Goal: Transaction & Acquisition: Obtain resource

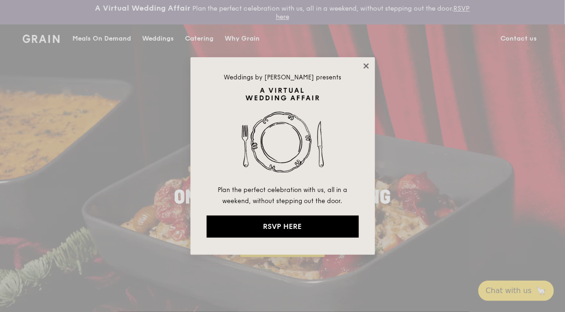
click at [365, 64] on icon at bounding box center [366, 65] width 5 height 5
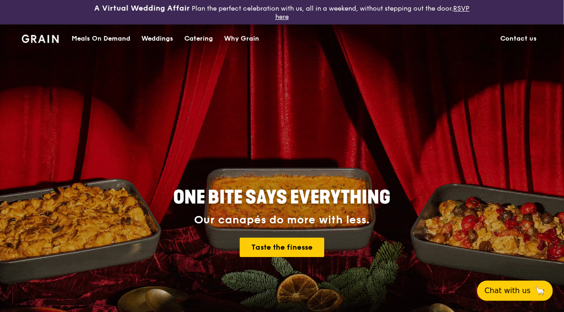
click at [206, 40] on div "Catering" at bounding box center [198, 39] width 29 height 28
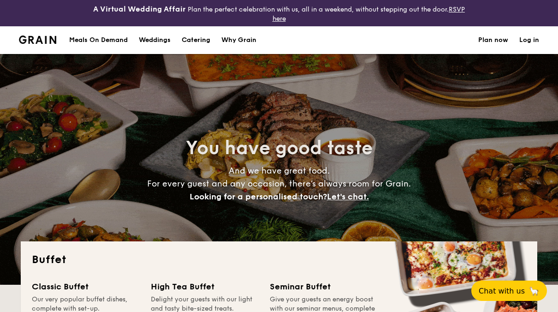
select select
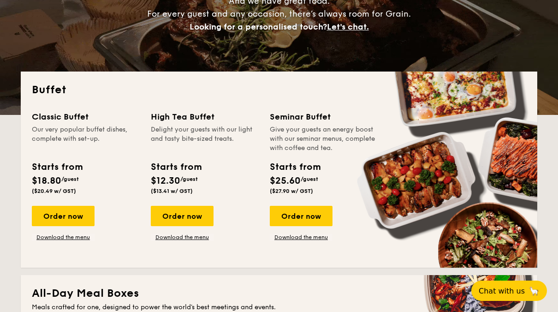
scroll to position [185, 0]
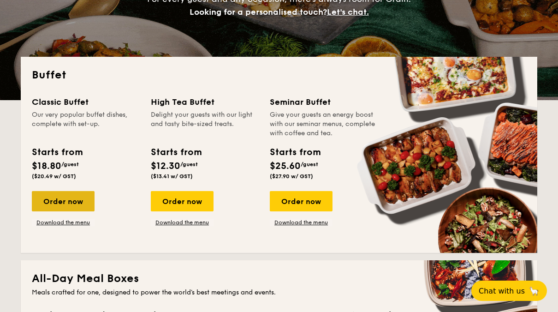
click at [60, 203] on div "Order now" at bounding box center [63, 201] width 63 height 20
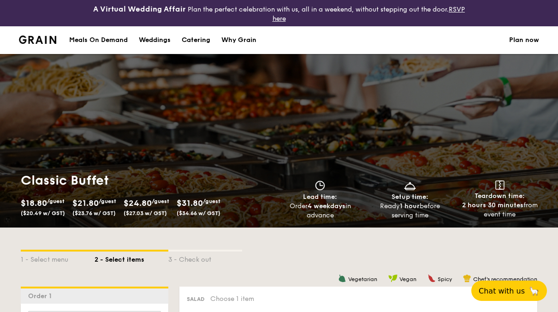
select select
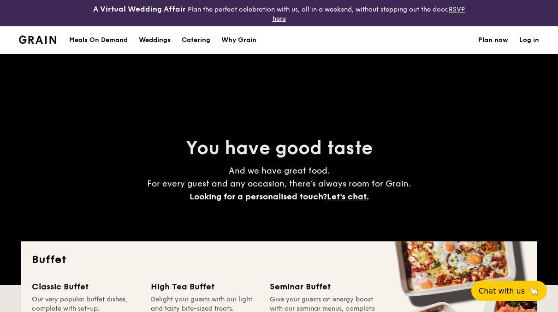
scroll to position [210, 0]
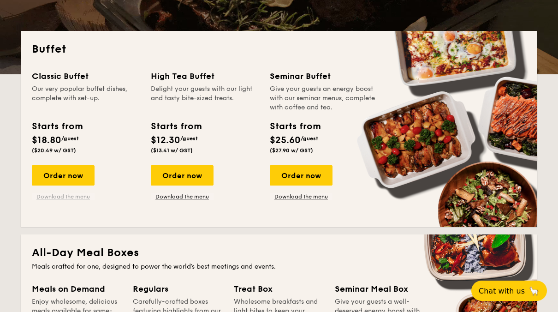
click at [57, 197] on link "Download the menu" at bounding box center [63, 196] width 63 height 7
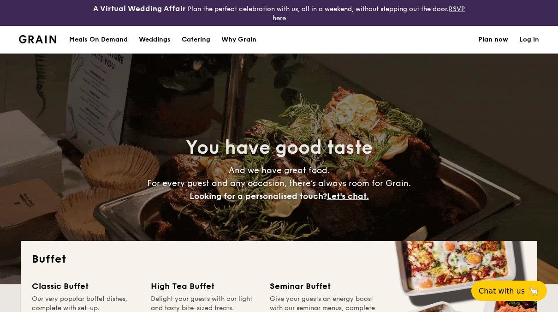
scroll to position [0, 0]
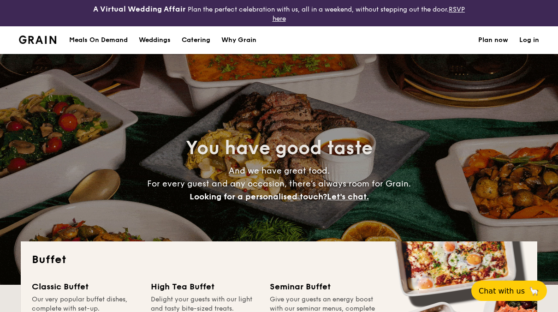
click at [192, 38] on h1 "Catering" at bounding box center [196, 40] width 29 height 28
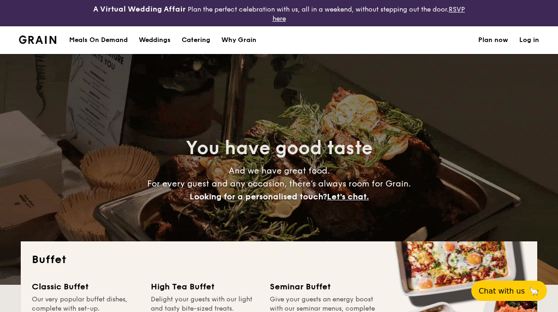
click at [194, 38] on h1 "Catering" at bounding box center [196, 40] width 29 height 28
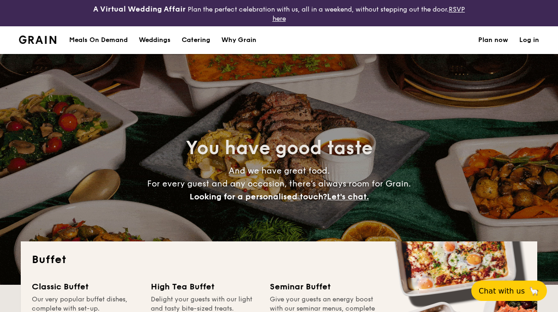
click at [101, 40] on div "Meals On Demand" at bounding box center [98, 40] width 59 height 28
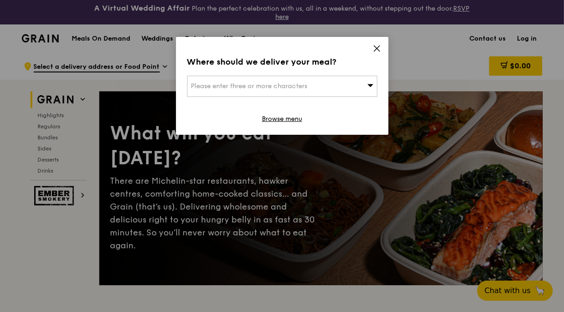
click at [377, 45] on icon at bounding box center [376, 48] width 8 height 8
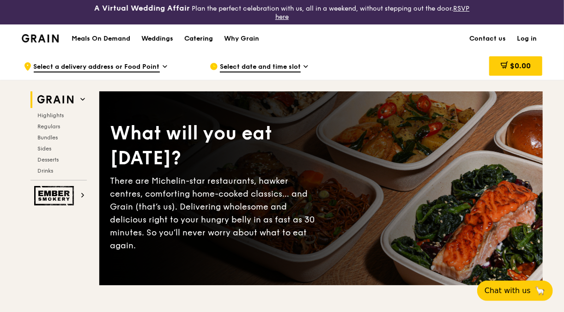
click at [190, 35] on div "Catering" at bounding box center [198, 39] width 29 height 28
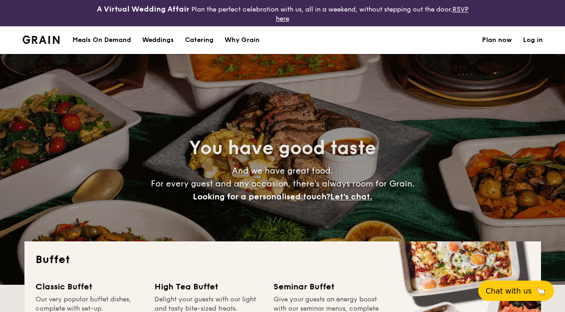
select select
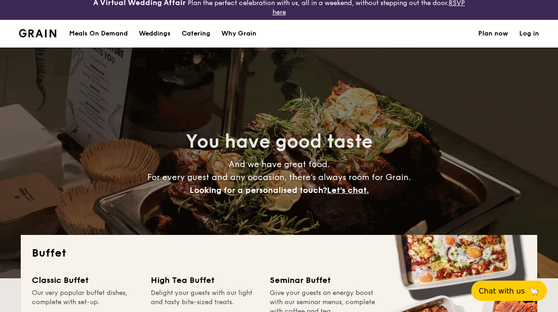
scroll to position [138, 0]
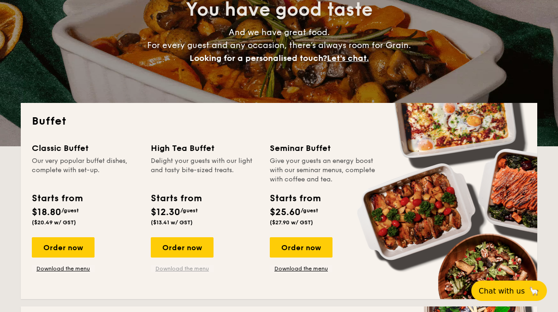
click at [169, 265] on link "Download the menu" at bounding box center [182, 268] width 63 height 7
